Goal: Book appointment/travel/reservation

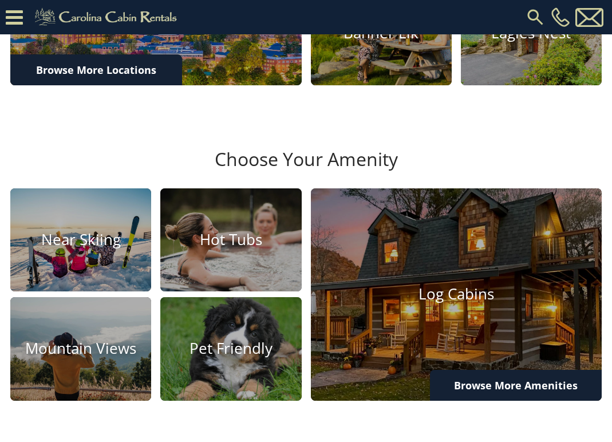
scroll to position [516, 0]
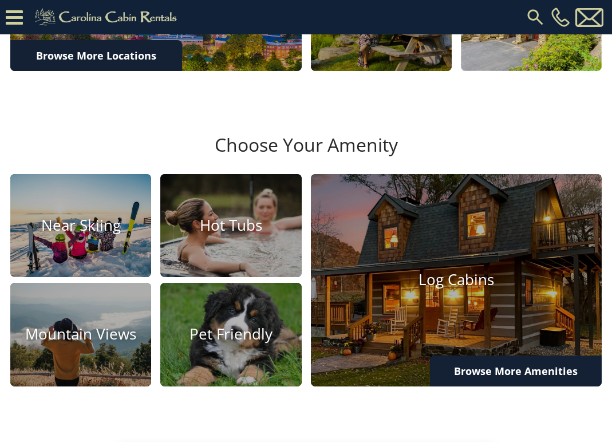
click at [548, 28] on h4 "Eagles Nest" at bounding box center [531, 19] width 141 height 18
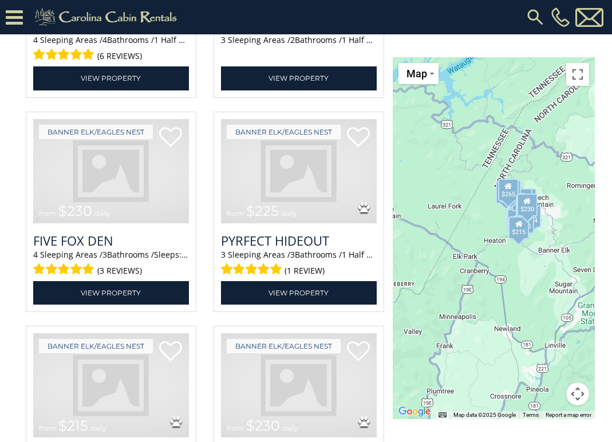
scroll to position [2575, 0]
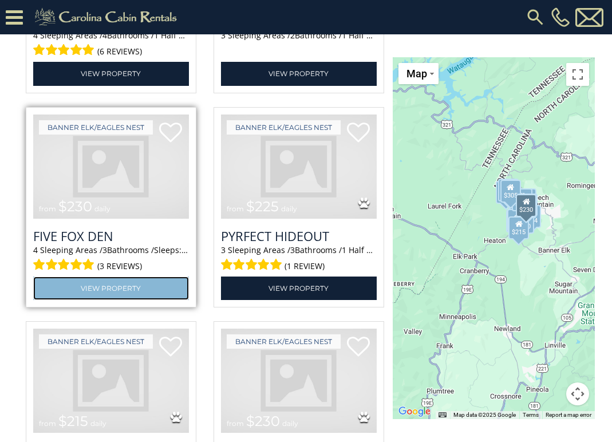
click at [105, 300] on link "View Property" at bounding box center [111, 287] width 156 height 23
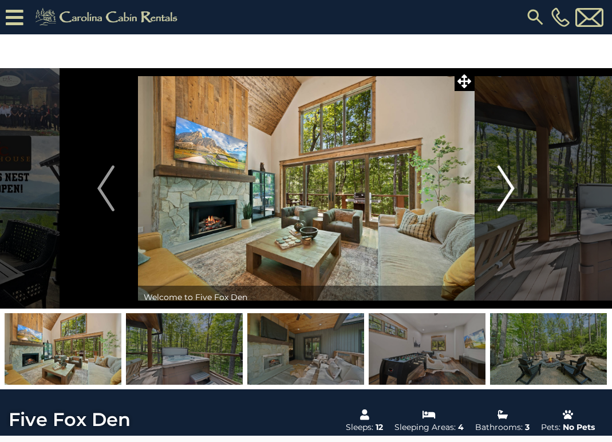
click at [504, 195] on img "Next" at bounding box center [505, 188] width 17 height 46
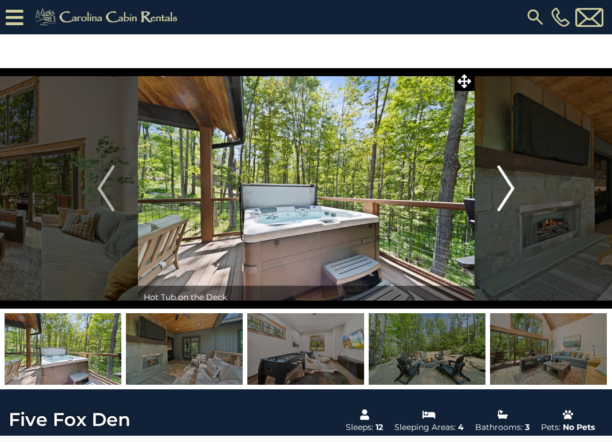
click at [504, 195] on img "Next" at bounding box center [505, 188] width 17 height 46
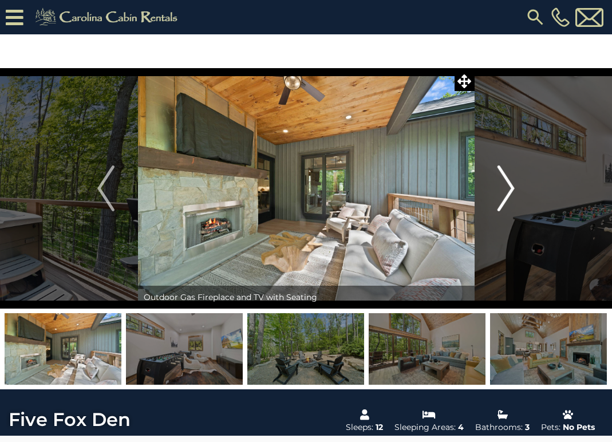
click at [504, 195] on img "Next" at bounding box center [505, 188] width 17 height 46
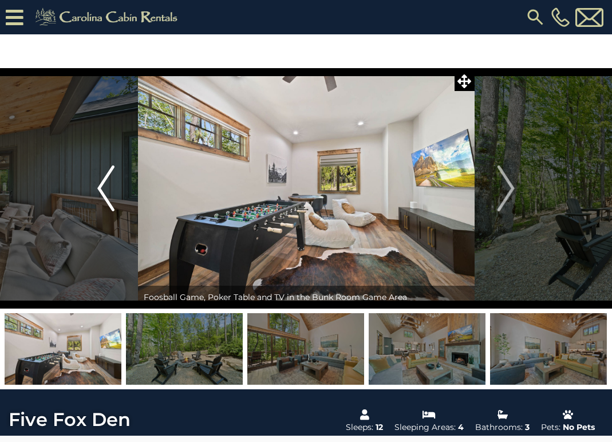
click at [101, 198] on img "Previous" at bounding box center [105, 188] width 17 height 46
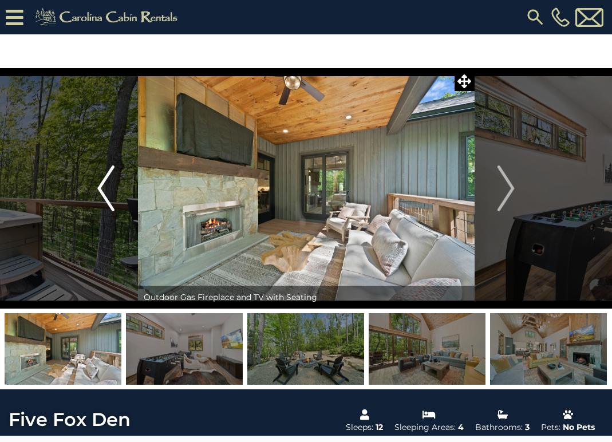
click at [101, 198] on img "Previous" at bounding box center [105, 188] width 17 height 46
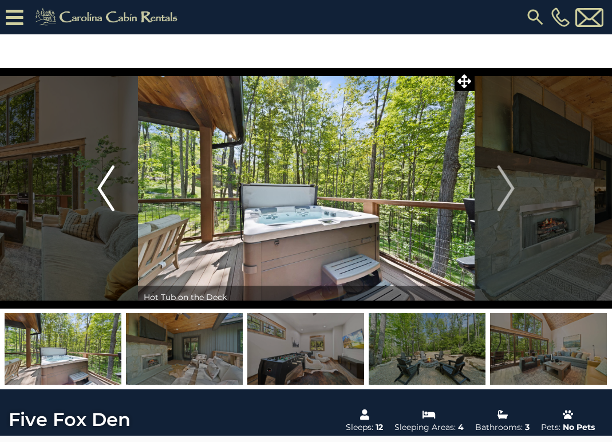
click at [101, 198] on img "Previous" at bounding box center [105, 188] width 17 height 46
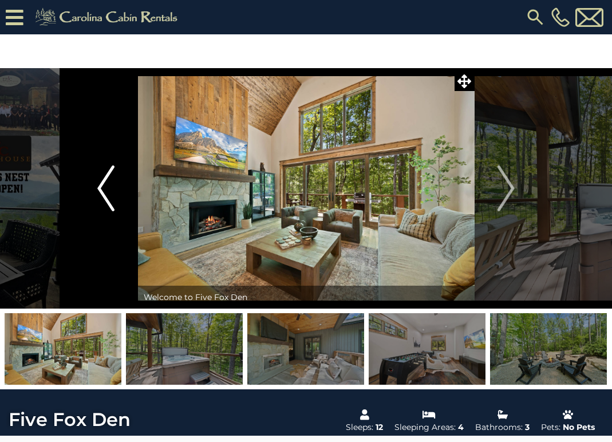
click at [101, 198] on img "Previous" at bounding box center [105, 188] width 17 height 46
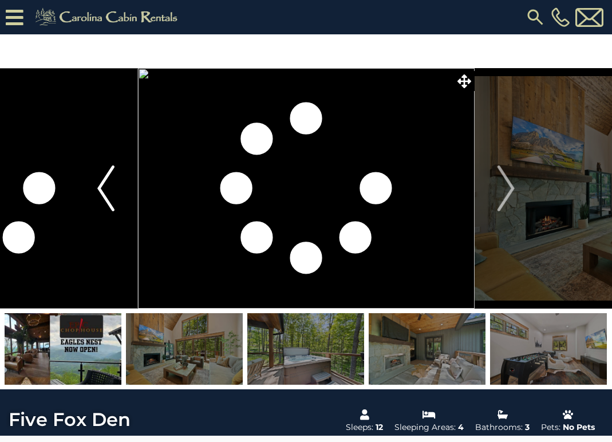
click at [101, 198] on img "Previous" at bounding box center [105, 188] width 17 height 46
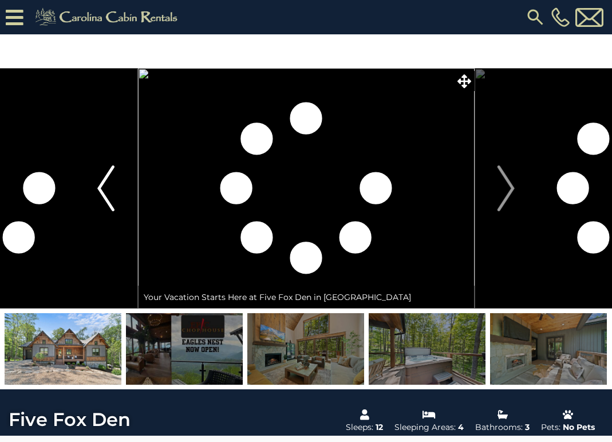
click at [102, 199] on img "Previous" at bounding box center [105, 188] width 17 height 46
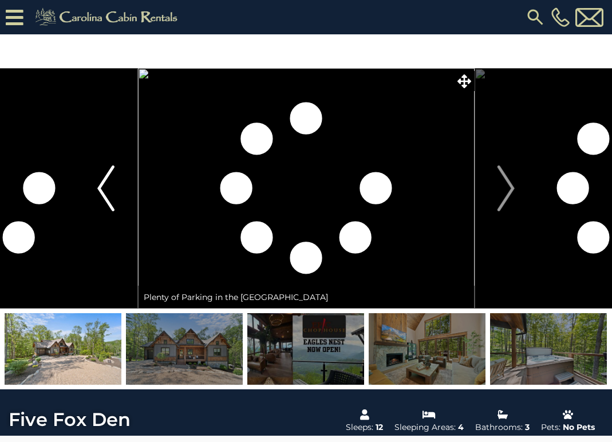
click at [102, 199] on img "Previous" at bounding box center [105, 188] width 17 height 46
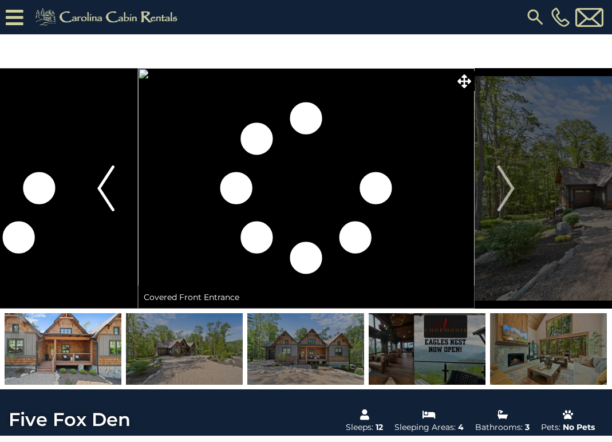
click at [102, 199] on img "Previous" at bounding box center [105, 188] width 17 height 46
